Goal: Task Accomplishment & Management: Use online tool/utility

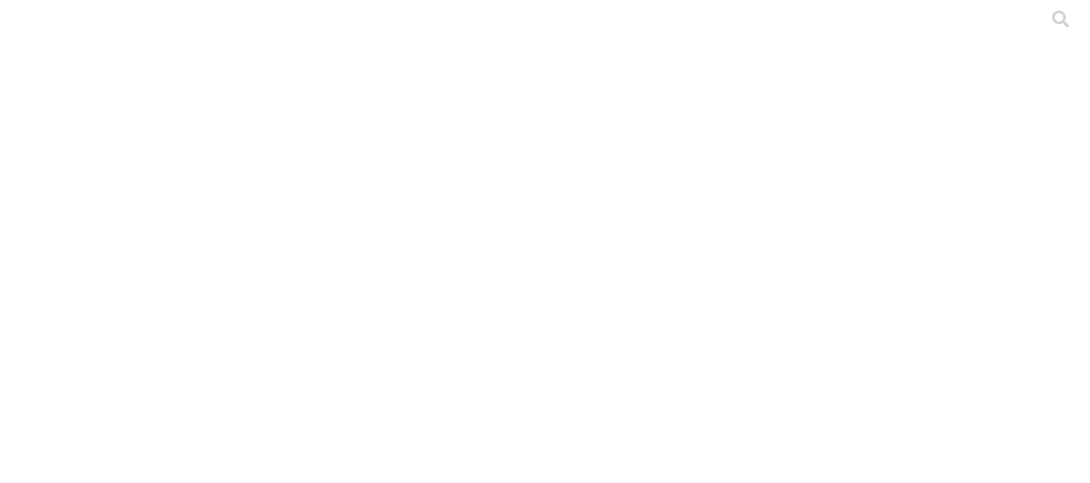
scroll to position [40, 0]
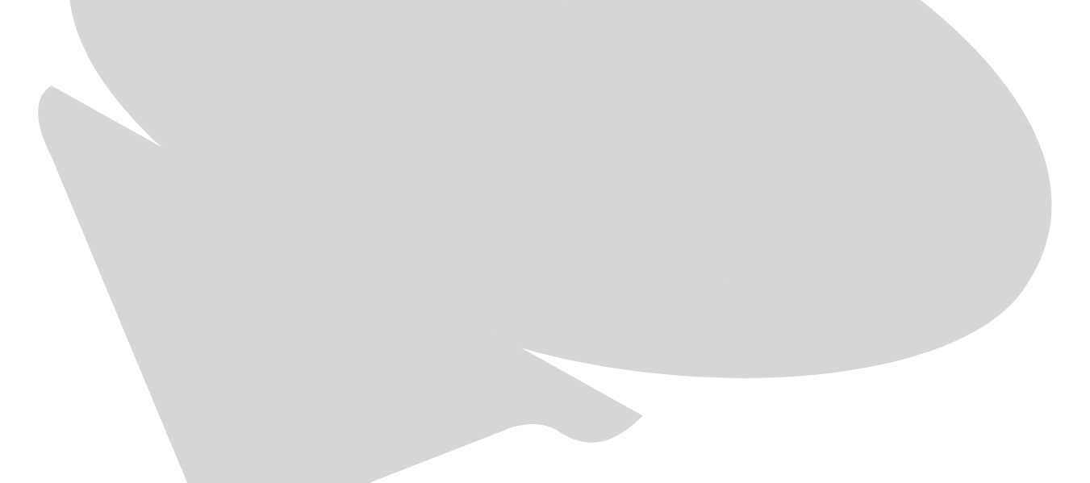
scroll to position [1015, 0]
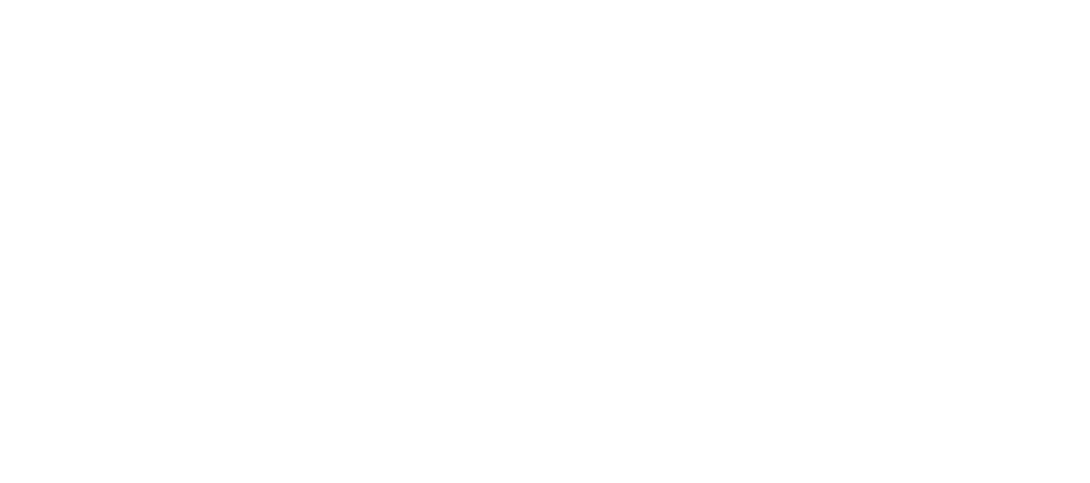
scroll to position [36, 0]
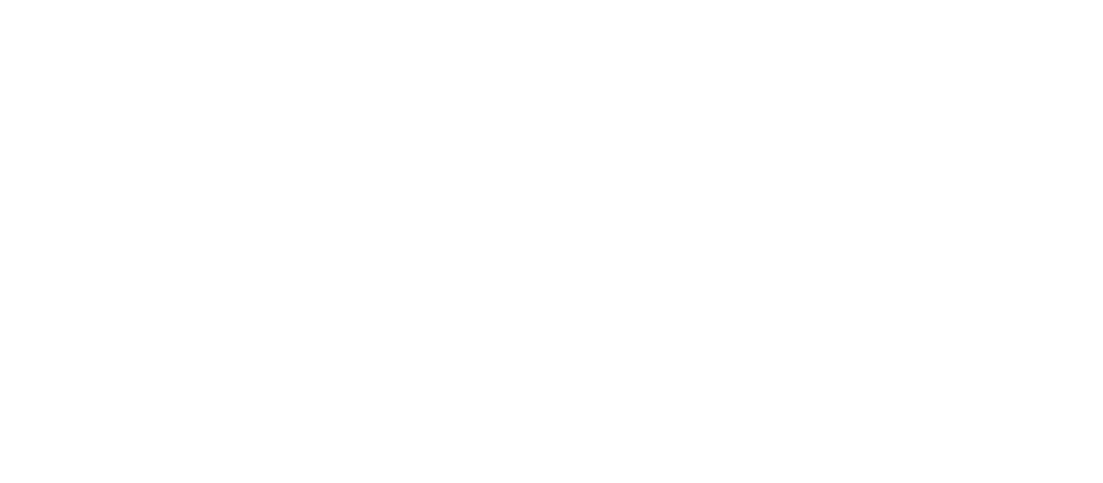
type input "General [PERSON_NAME][DATE]"
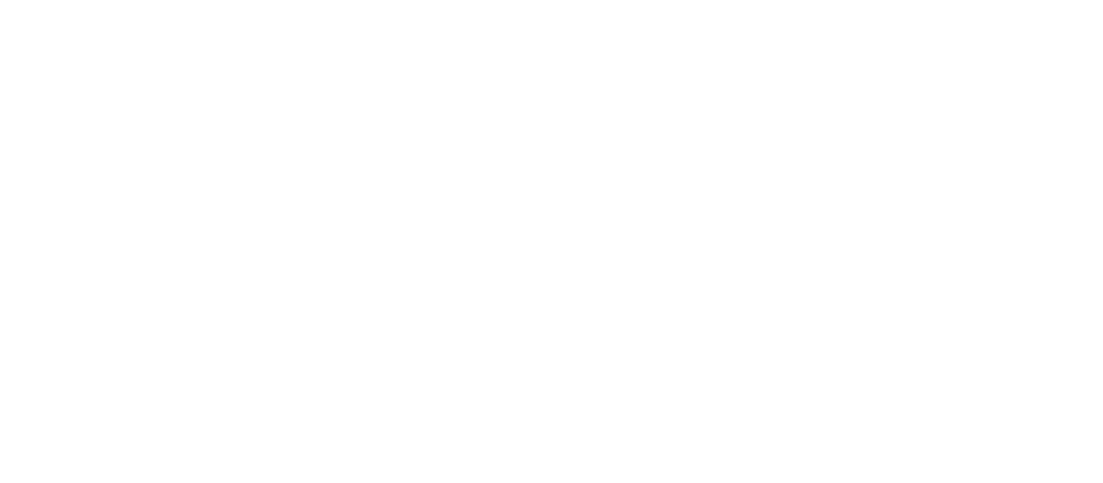
type input "p"
type input "Primerizas [DATE]"
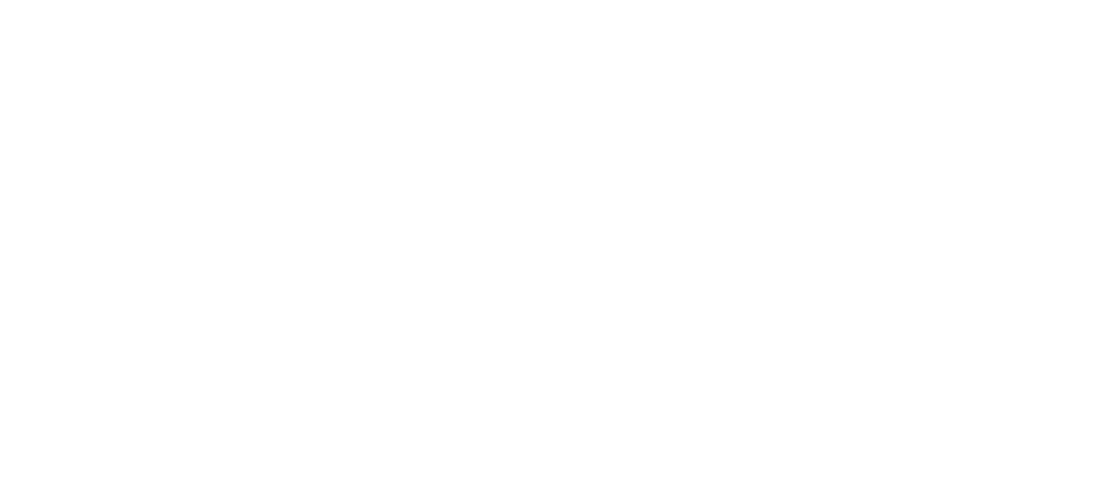
type input "J"
type input "Hembras [DATE]"
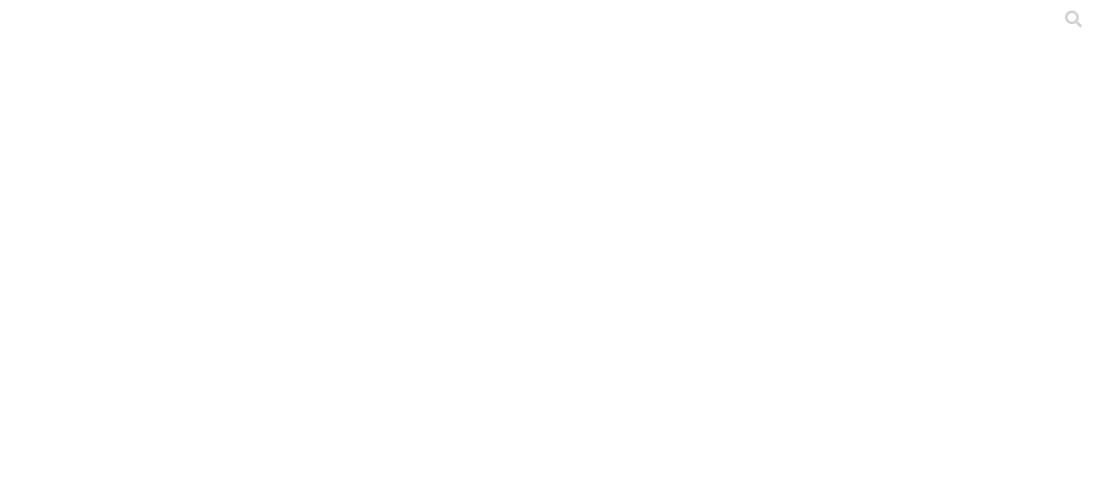
click at [672, 290] on div at bounding box center [557, 241] width 1103 height 483
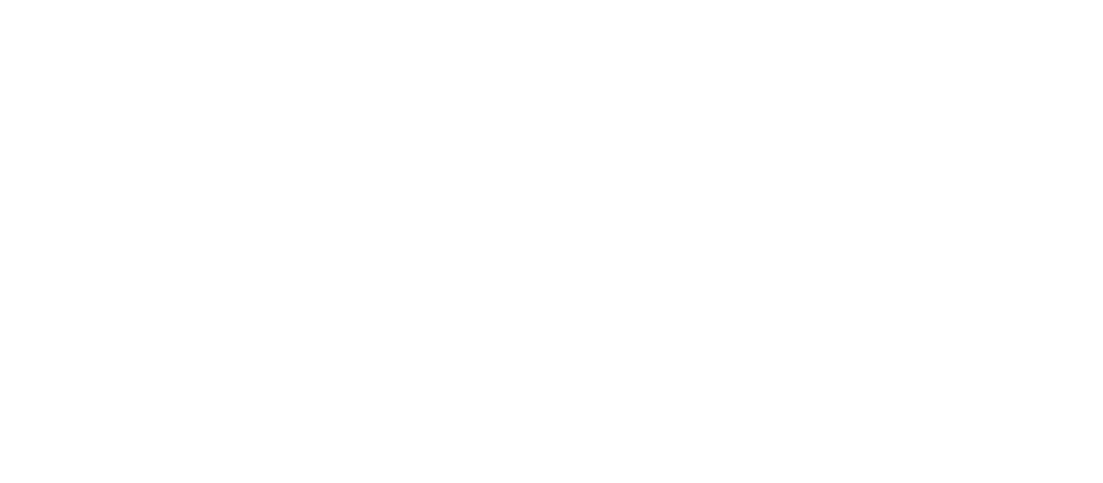
type input "Precebo [DATE]"
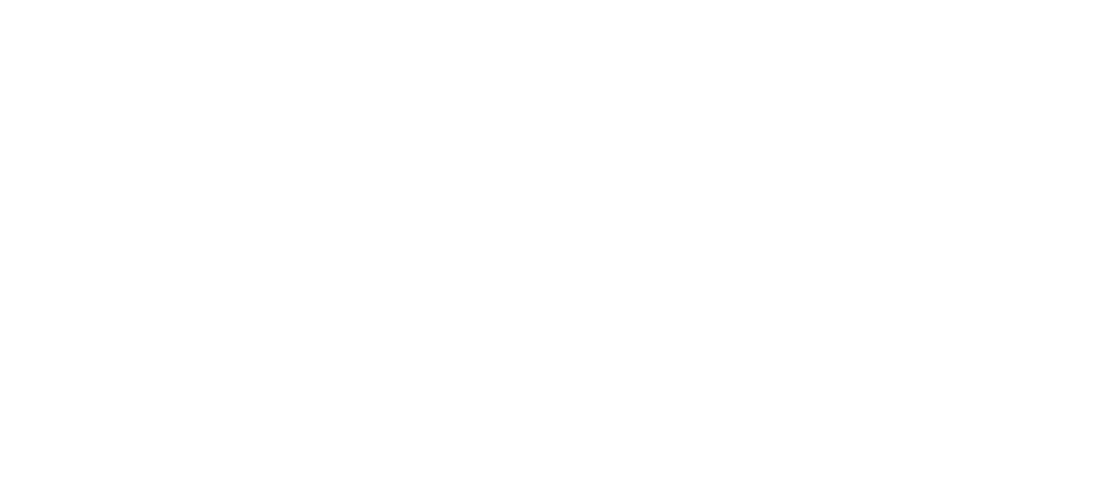
type input "Ceba [DATE]"
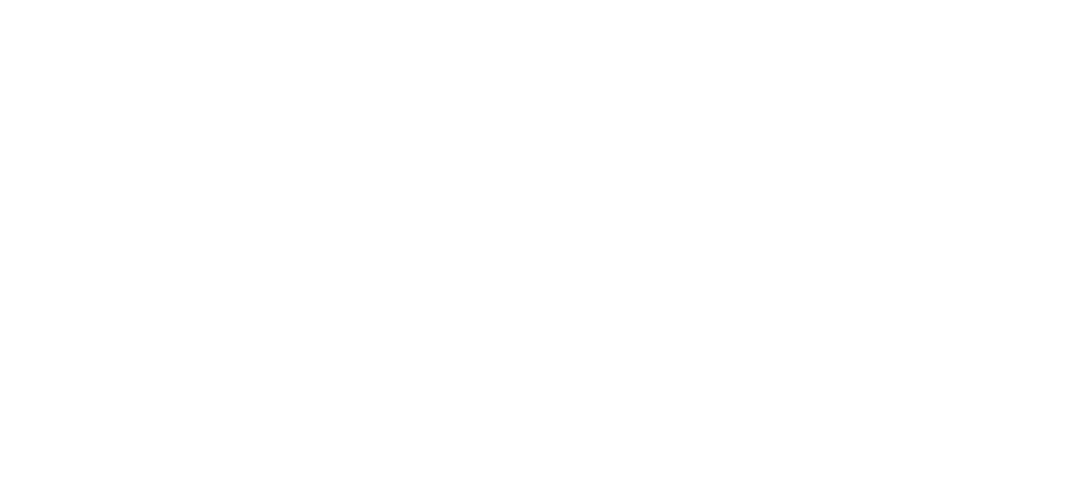
scroll to position [111, 0]
